Goal: Task Accomplishment & Management: Manage account settings

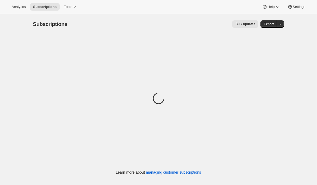
scroll to position [14, 0]
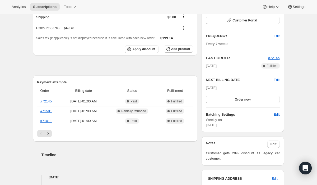
scroll to position [74, 0]
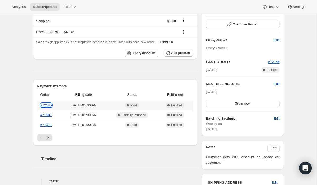
click at [44, 105] on link "#72145" at bounding box center [45, 105] width 11 height 4
